Goal: Share content

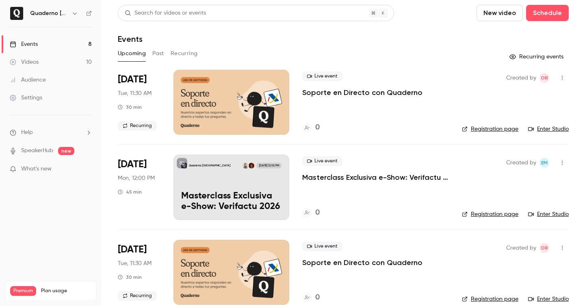
click at [63, 22] on nav "Quaderno [GEOGRAPHIC_DATA] Events 8 Videos 10 Audience Settings Help SpeakerHub…" at bounding box center [51, 153] width 102 height 306
click at [72, 13] on icon "button" at bounding box center [74, 13] width 6 height 6
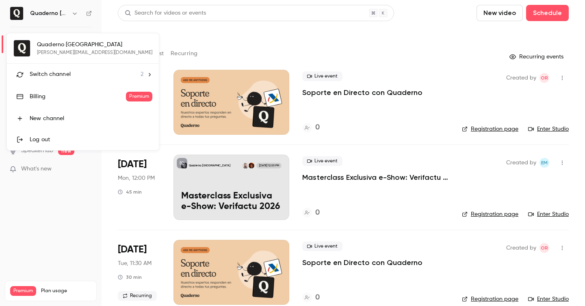
click at [61, 76] on span "Switch channel" at bounding box center [50, 74] width 41 height 9
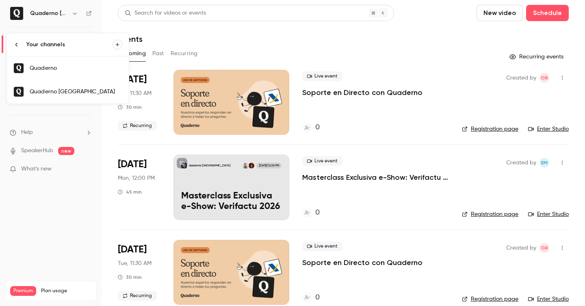
click at [76, 74] on link "Quaderno" at bounding box center [68, 68] width 122 height 24
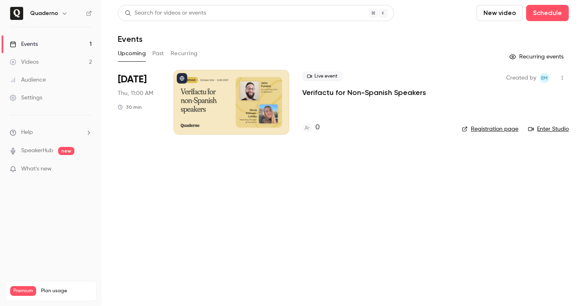
click at [368, 93] on p "Verifactu for Non-Spanish Speakers" at bounding box center [364, 93] width 124 height 10
click at [559, 78] on icon "button" at bounding box center [562, 78] width 6 height 6
click at [523, 100] on div "Share" at bounding box center [531, 99] width 62 height 8
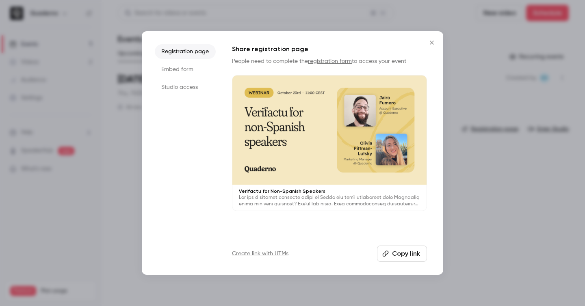
click at [431, 43] on icon "Close" at bounding box center [432, 43] width 4 height 4
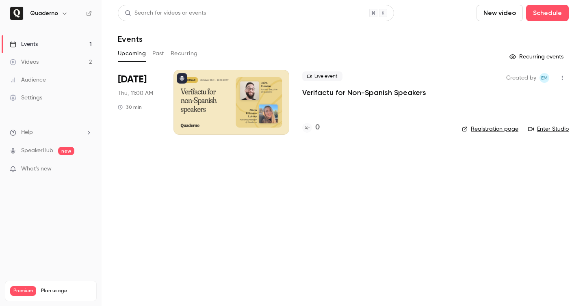
click at [366, 92] on p "Verifactu for Non-Spanish Speakers" at bounding box center [364, 93] width 124 height 10
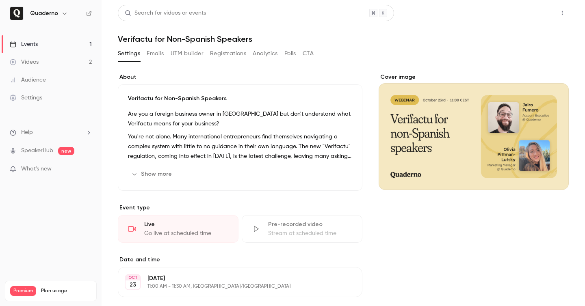
click at [536, 13] on button "Share" at bounding box center [533, 13] width 32 height 16
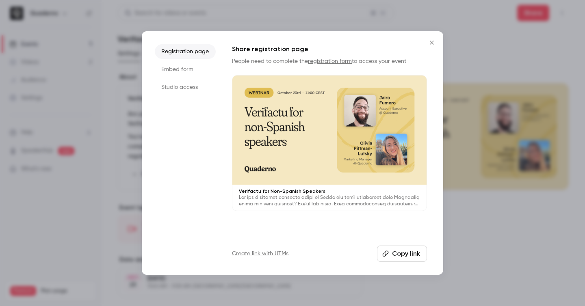
click at [571, 61] on div at bounding box center [292, 153] width 585 height 306
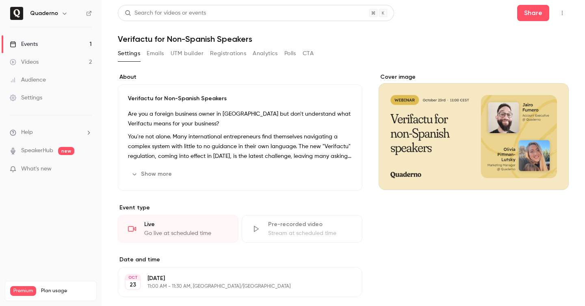
click at [562, 14] on icon "button" at bounding box center [562, 13] width 6 height 6
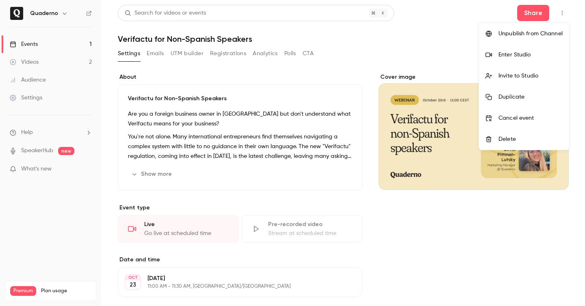
click at [521, 73] on div "Invite to Studio" at bounding box center [530, 76] width 64 height 8
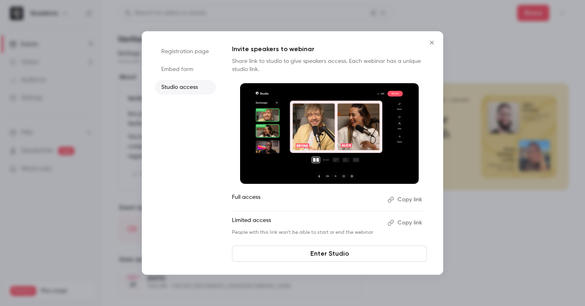
click at [404, 199] on button "Copy link" at bounding box center [405, 199] width 43 height 13
